Goal: Navigation & Orientation: Find specific page/section

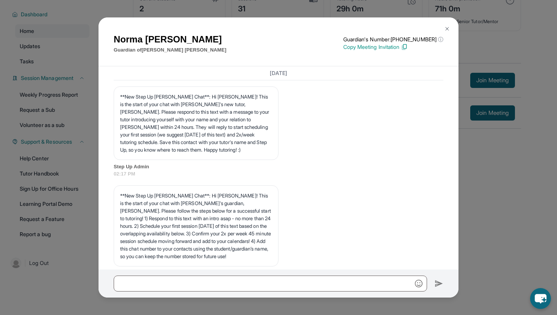
scroll to position [7994, 0]
